Goal: Information Seeking & Learning: Find specific page/section

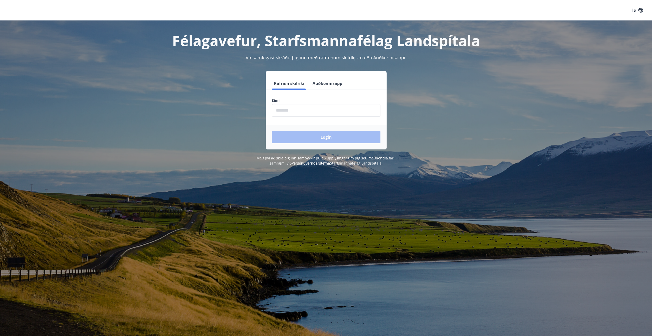
click at [303, 111] on input "phone" at bounding box center [326, 110] width 109 height 13
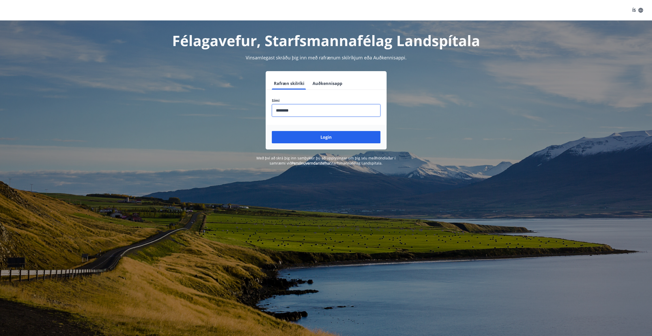
type input "********"
click at [272, 131] on button "Login" at bounding box center [326, 137] width 109 height 12
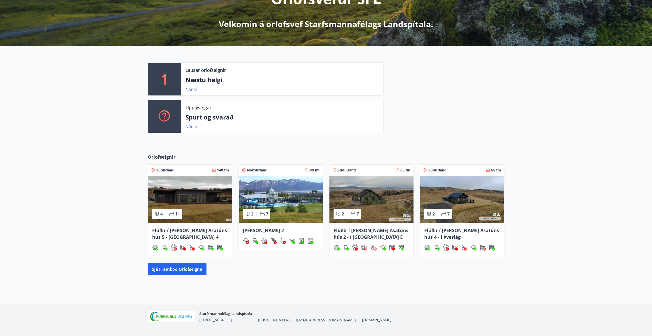
scroll to position [93, 0]
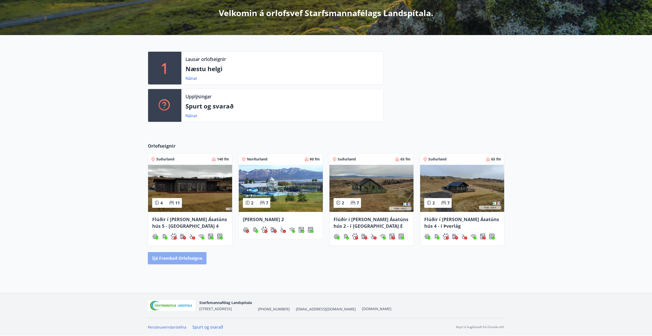
click at [178, 262] on button "Sjá framboð orlofseigna" at bounding box center [177, 258] width 59 height 12
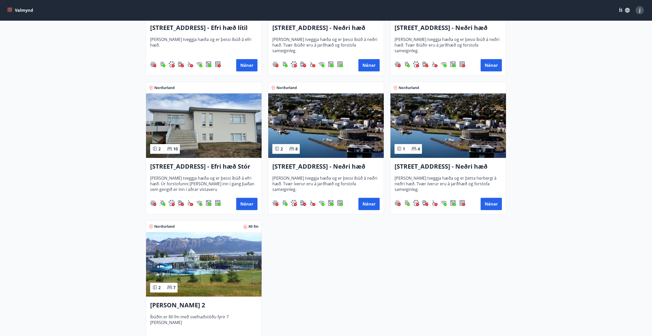
scroll to position [675, 0]
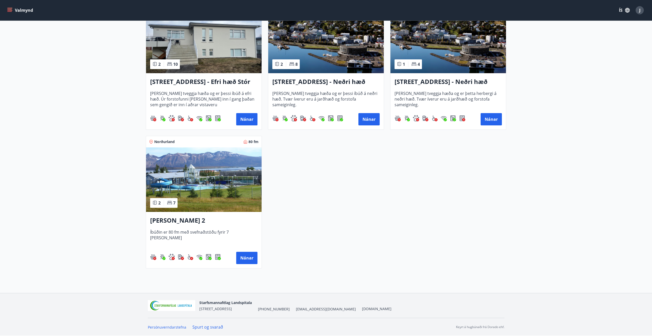
drag, startPoint x: 344, startPoint y: 310, endPoint x: 290, endPoint y: 314, distance: 54.7
click at [290, 314] on div "Starfsmannafélag Landspítala [STREET_ADDRESS] [PHONE_NUMBER] [EMAIL_ADDRESS][DO…" at bounding box center [326, 305] width 356 height 25
copy span "[EMAIL_ADDRESS][DOMAIN_NAME]"
click at [199, 327] on link "Spurt og svarað" at bounding box center [207, 327] width 31 height 6
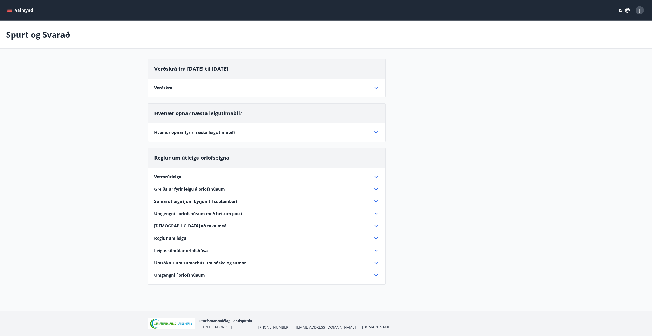
click at [168, 83] on div "Verðskrá [DEMOGRAPHIC_DATA], [GEOGRAPHIC_DATA], Flúðir hús 1, 2, 3, 4, Skorrada…" at bounding box center [266, 85] width 237 height 12
drag, startPoint x: 166, startPoint y: 86, endPoint x: 176, endPoint y: 101, distance: 18.0
click at [166, 87] on span "Verðskrá" at bounding box center [163, 88] width 18 height 6
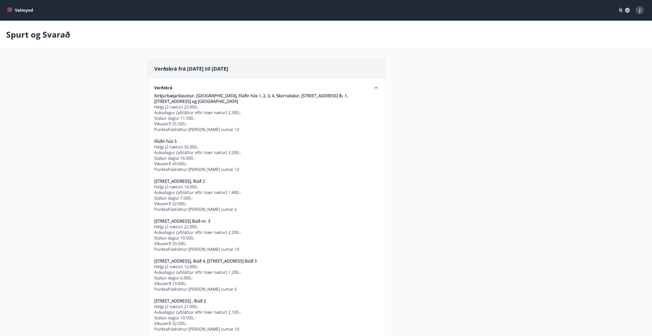
drag, startPoint x: 50, startPoint y: 187, endPoint x: 55, endPoint y: 189, distance: 6.3
click at [50, 187] on main "Spurt og Svarað Verðskrá frá [DATE] til [DATE] Verðskrá [GEOGRAPHIC_DATA], [GEO…" at bounding box center [326, 276] width 652 height 511
